Goal: Navigation & Orientation: Understand site structure

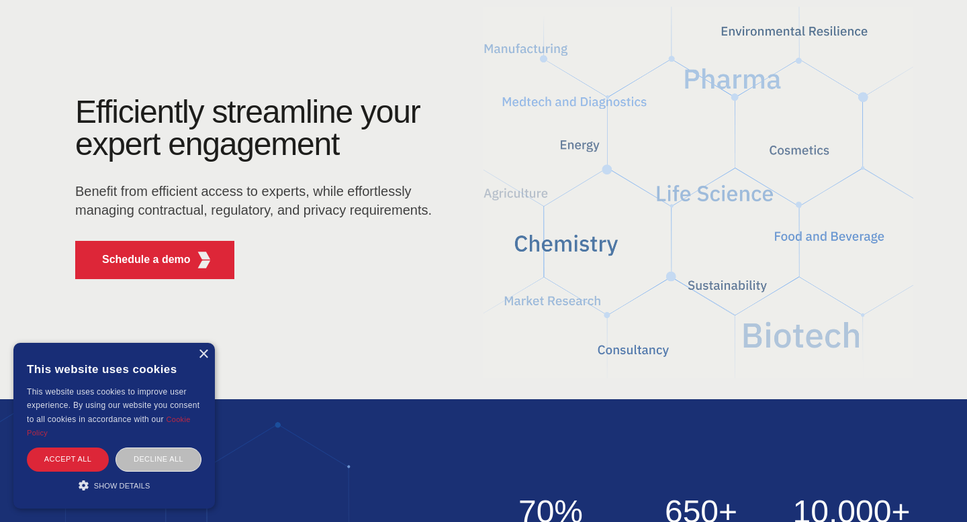
scroll to position [101, 0]
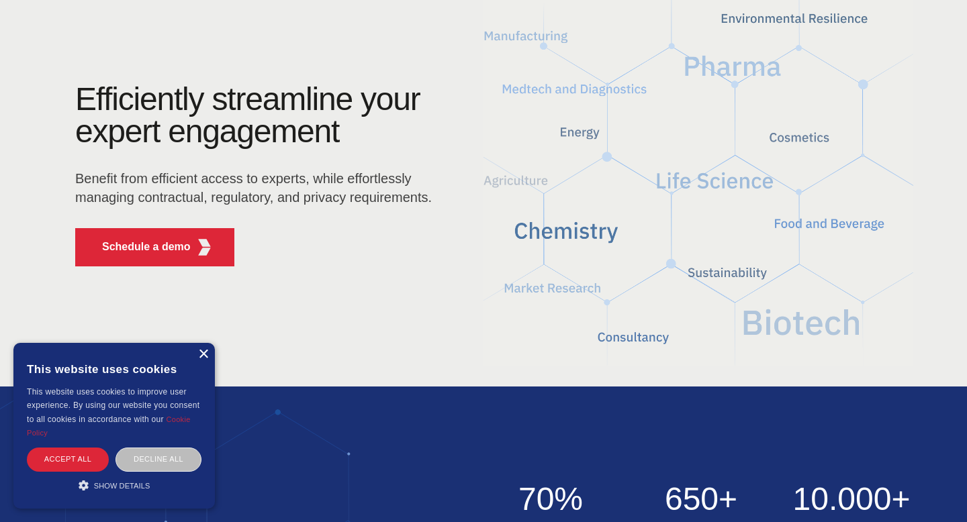
click at [201, 356] on div "×" at bounding box center [203, 355] width 10 height 10
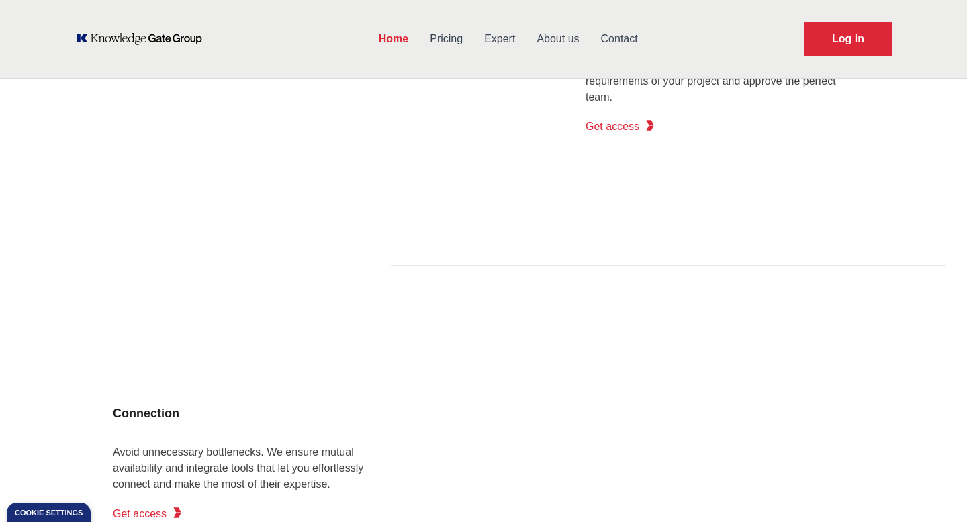
scroll to position [0, 0]
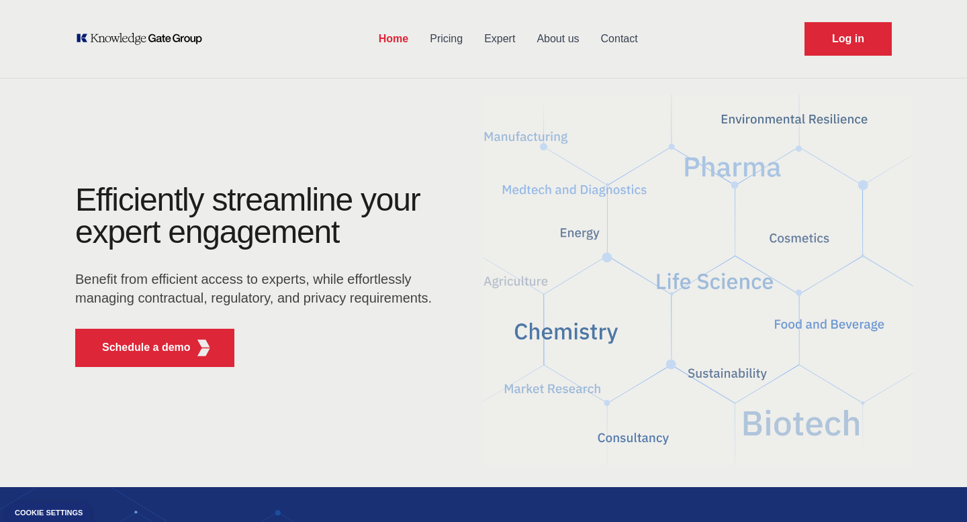
click at [556, 37] on link "About us" at bounding box center [558, 38] width 64 height 35
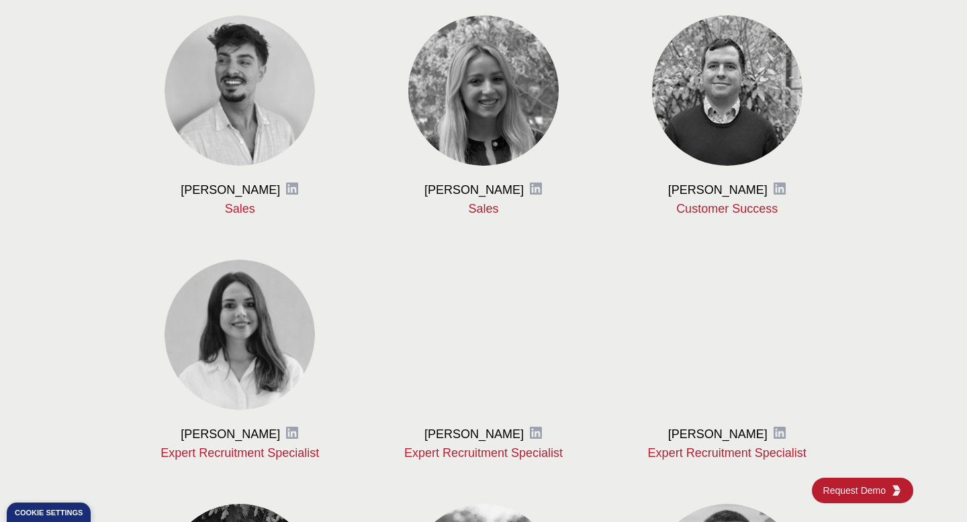
scroll to position [919, 0]
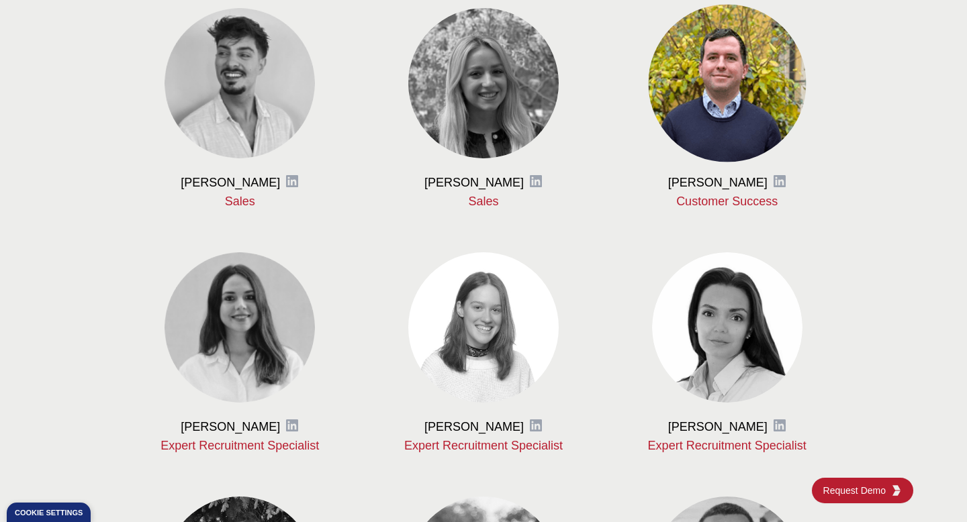
click at [730, 102] on img at bounding box center [727, 83] width 158 height 158
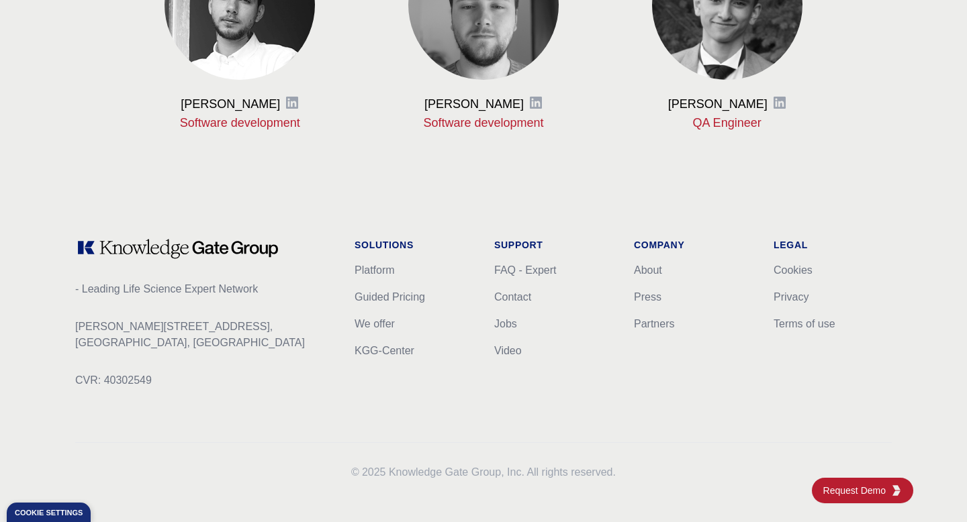
scroll to position [1731, 0]
click at [398, 297] on link "Guided Pricing" at bounding box center [389, 296] width 70 height 11
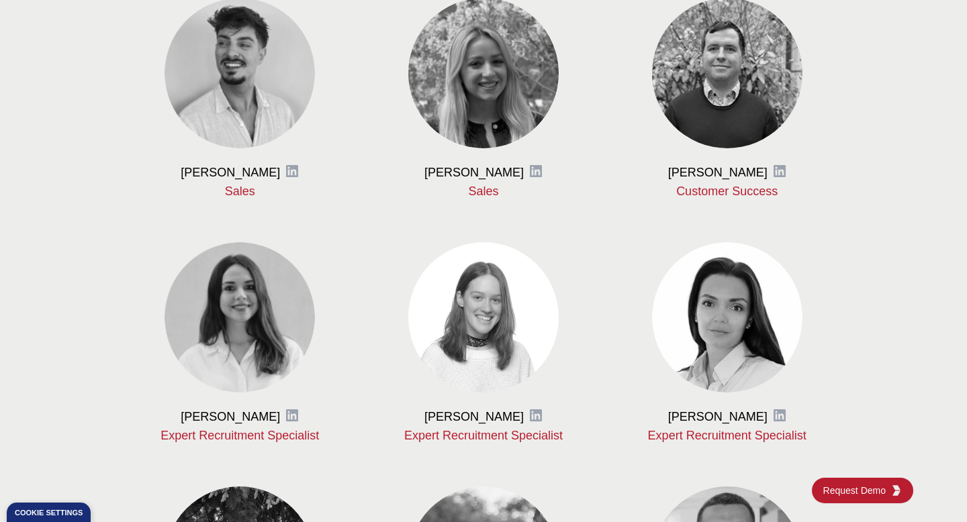
scroll to position [932, 0]
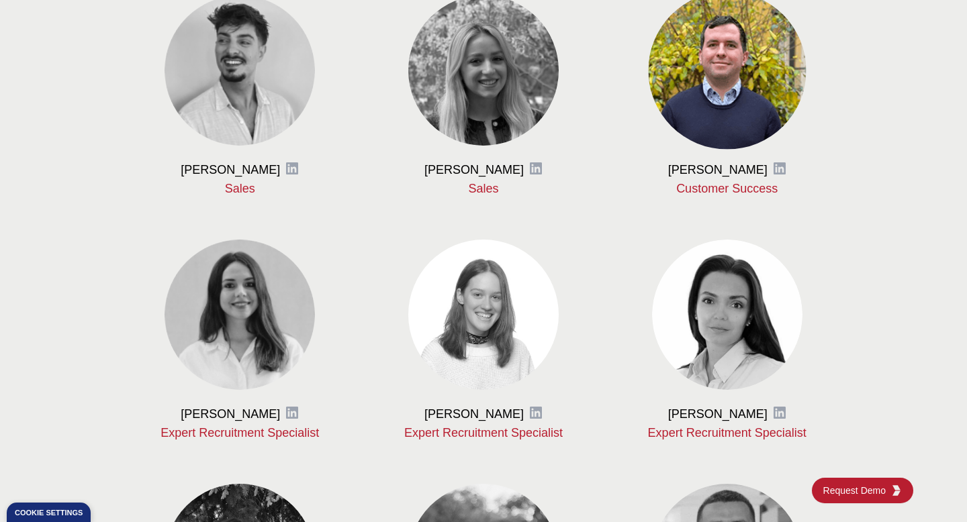
click at [723, 73] on img at bounding box center [727, 70] width 158 height 158
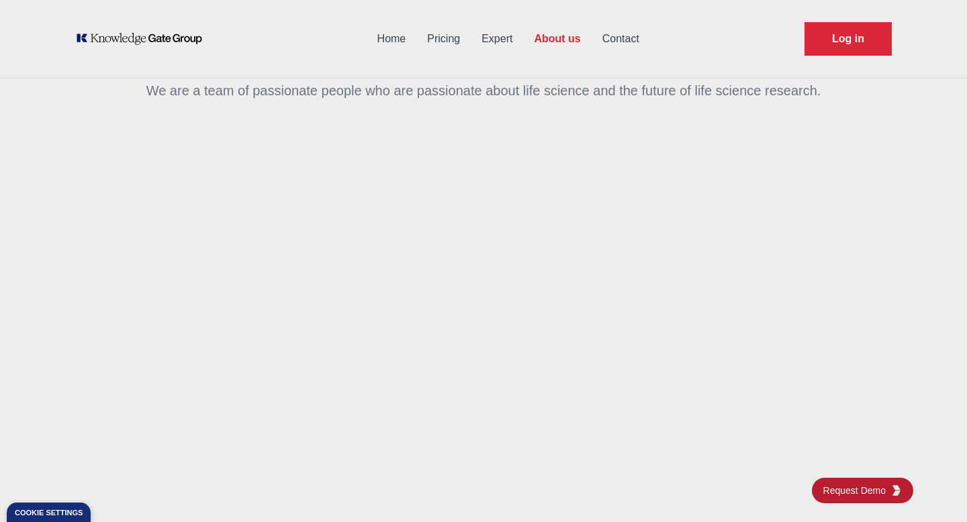
scroll to position [0, 0]
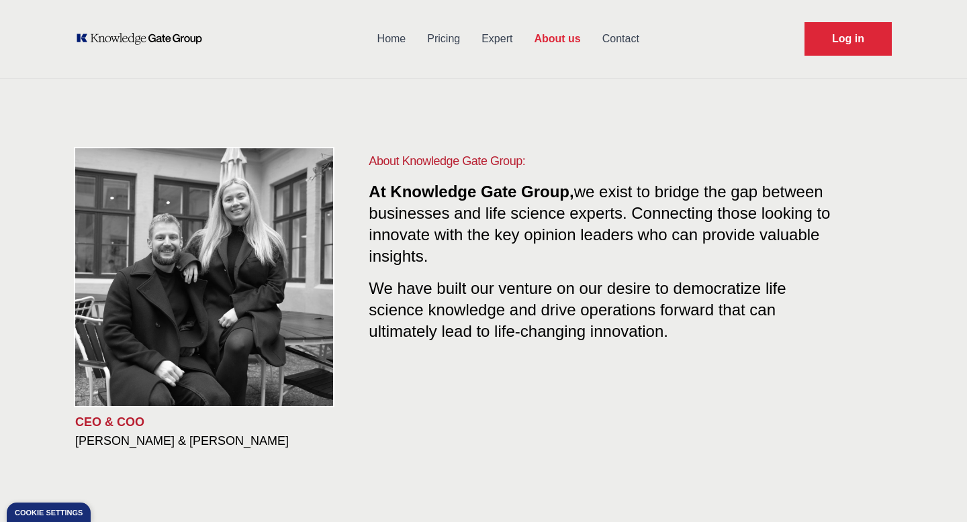
click at [503, 32] on link "Expert" at bounding box center [497, 38] width 52 height 35
